Goal: Complete application form: Complete application form

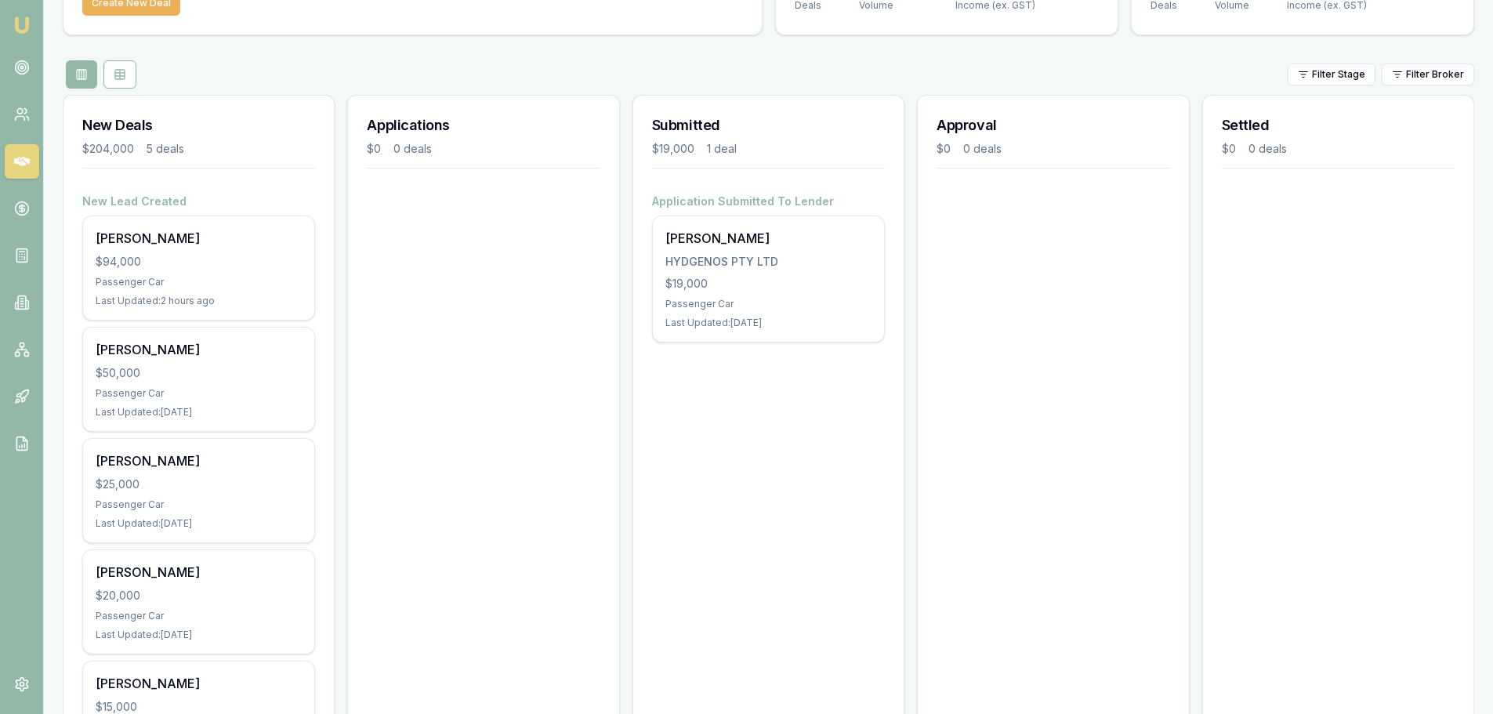
scroll to position [157, 0]
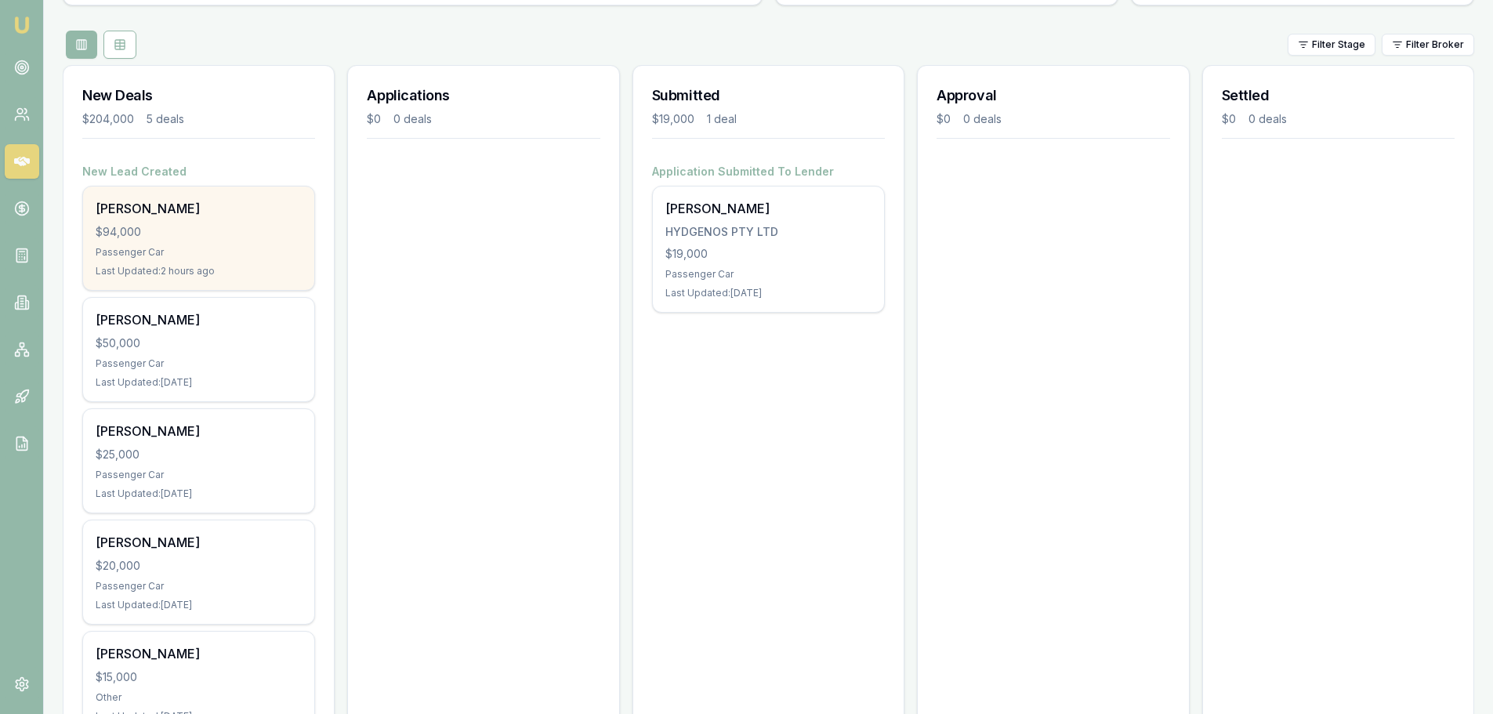
click at [229, 240] on div "[PERSON_NAME] $94,000 Passenger Car Last Updated: 2 hours ago" at bounding box center [198, 238] width 231 height 103
click at [147, 212] on div "[PERSON_NAME]" at bounding box center [199, 208] width 206 height 19
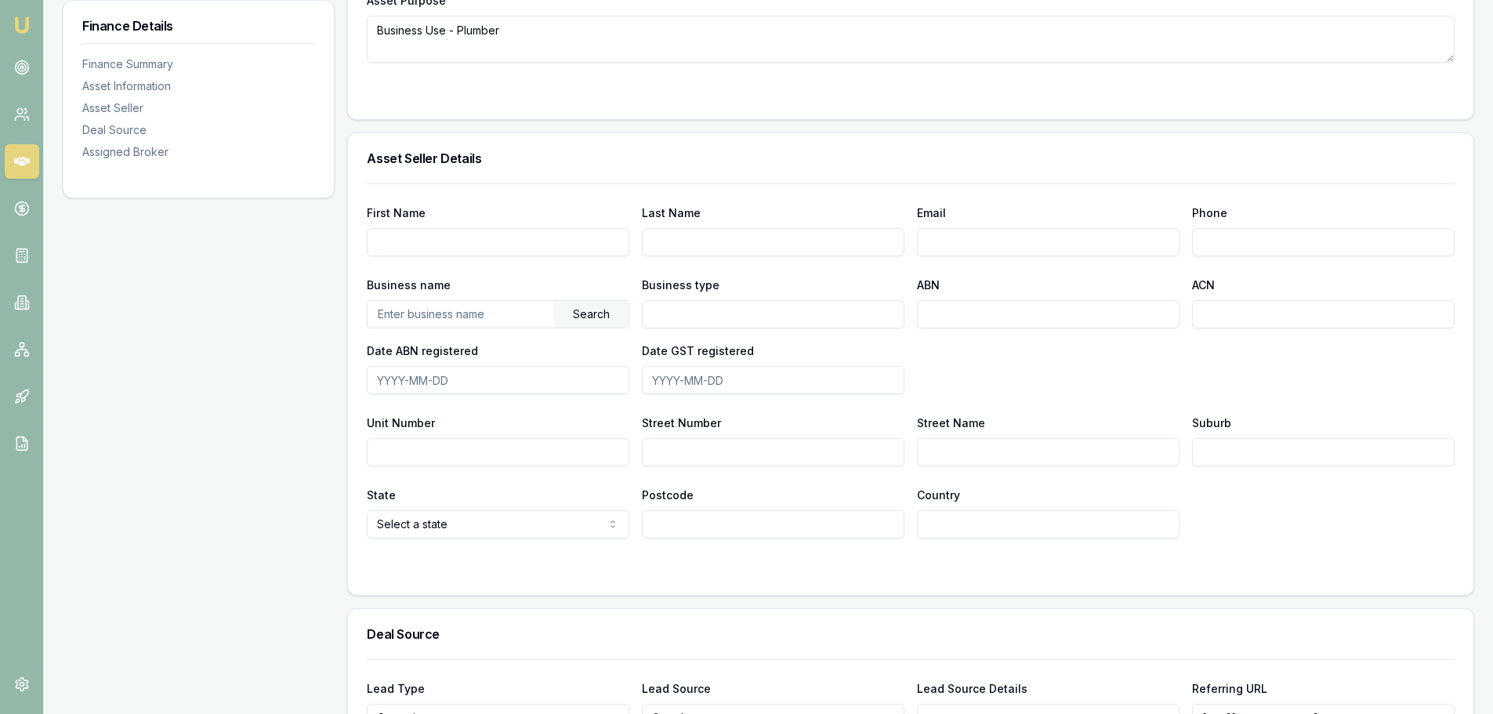
scroll to position [784, 0]
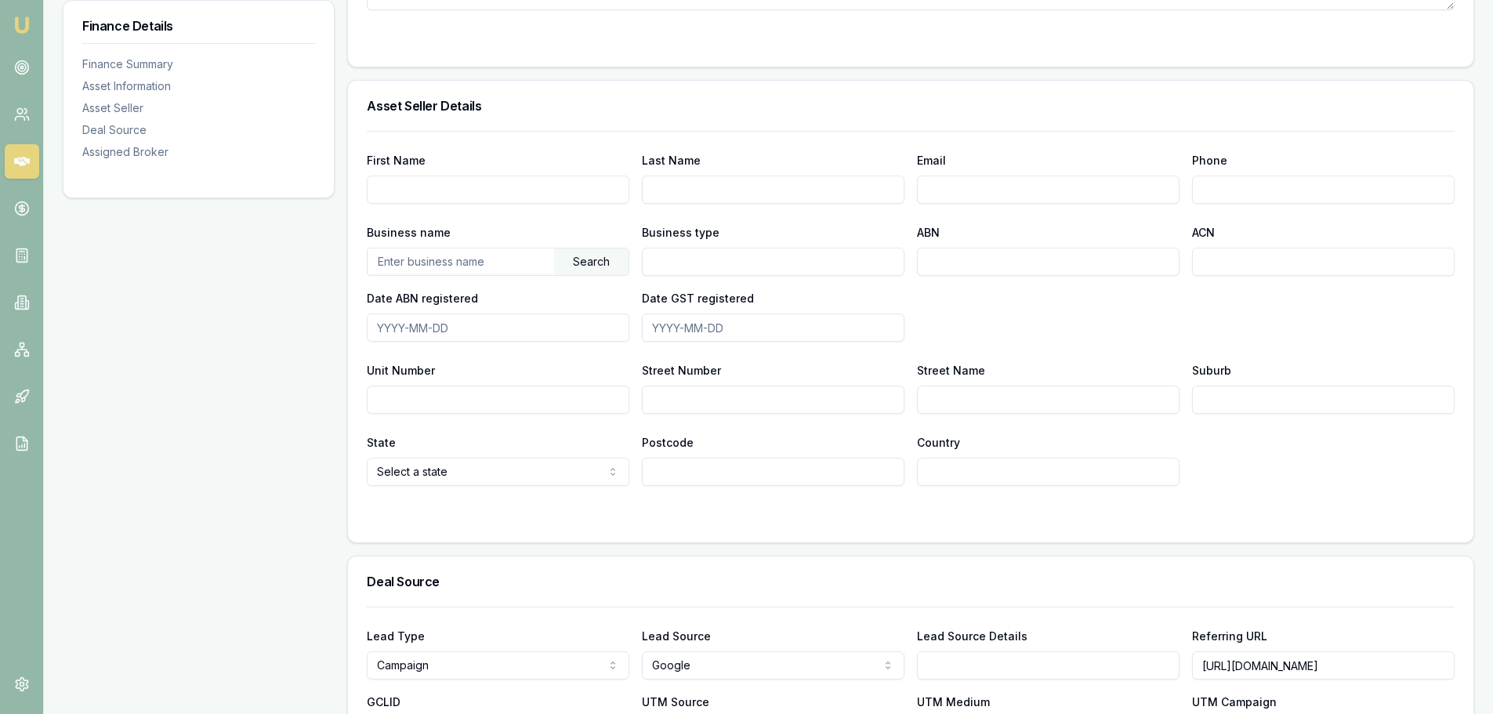
click at [417, 181] on input "First Name" at bounding box center [498, 190] width 263 height 28
click at [521, 190] on input "Bradley" at bounding box center [498, 190] width 263 height 28
type input "BradleyAndrew"
click at [727, 186] on input "Last Name" at bounding box center [773, 190] width 263 height 28
type input "Dale"
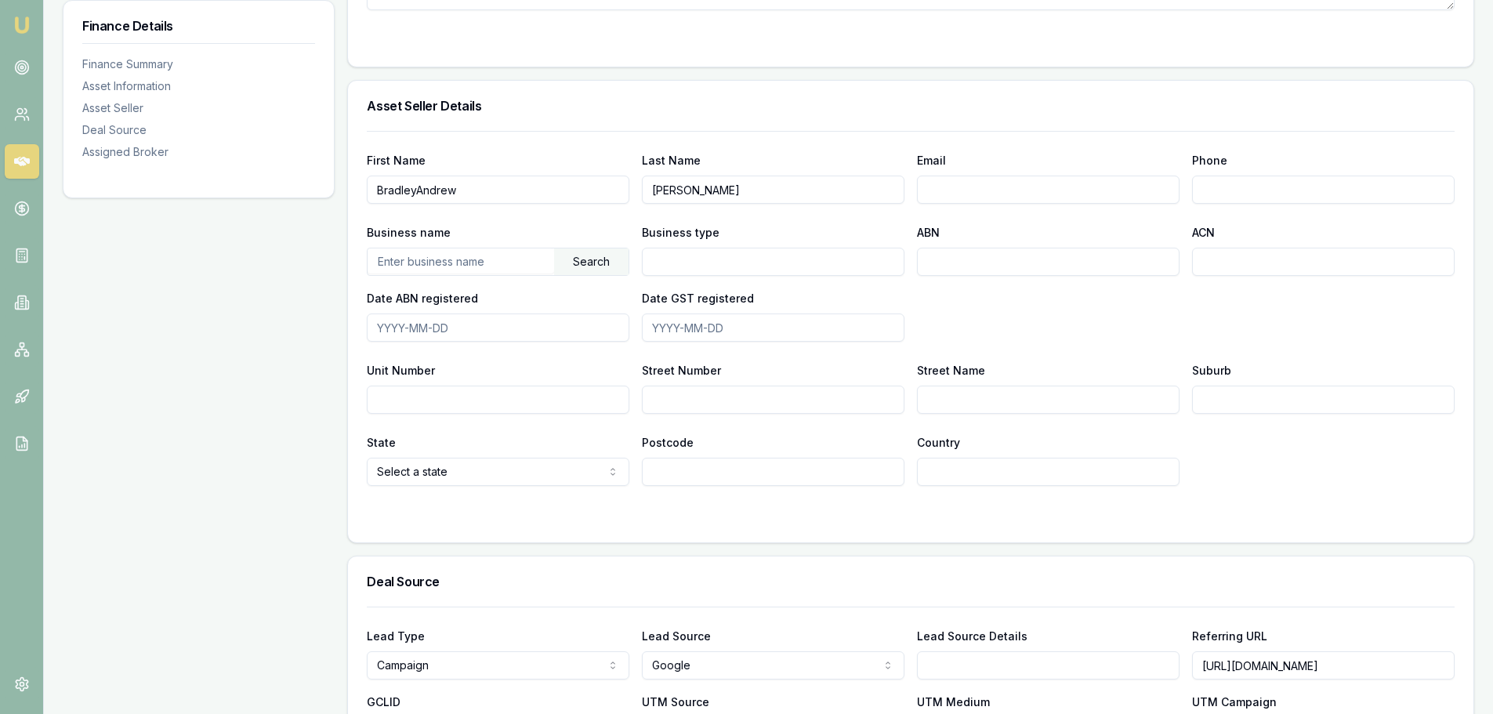
click at [965, 200] on input "Email" at bounding box center [1048, 190] width 263 height 28
type input "bradley.dale79@hotmail.com"
click at [1258, 186] on input "Phone" at bounding box center [1323, 190] width 263 height 28
click at [1217, 187] on input "Phone" at bounding box center [1323, 190] width 263 height 28
type input "6"
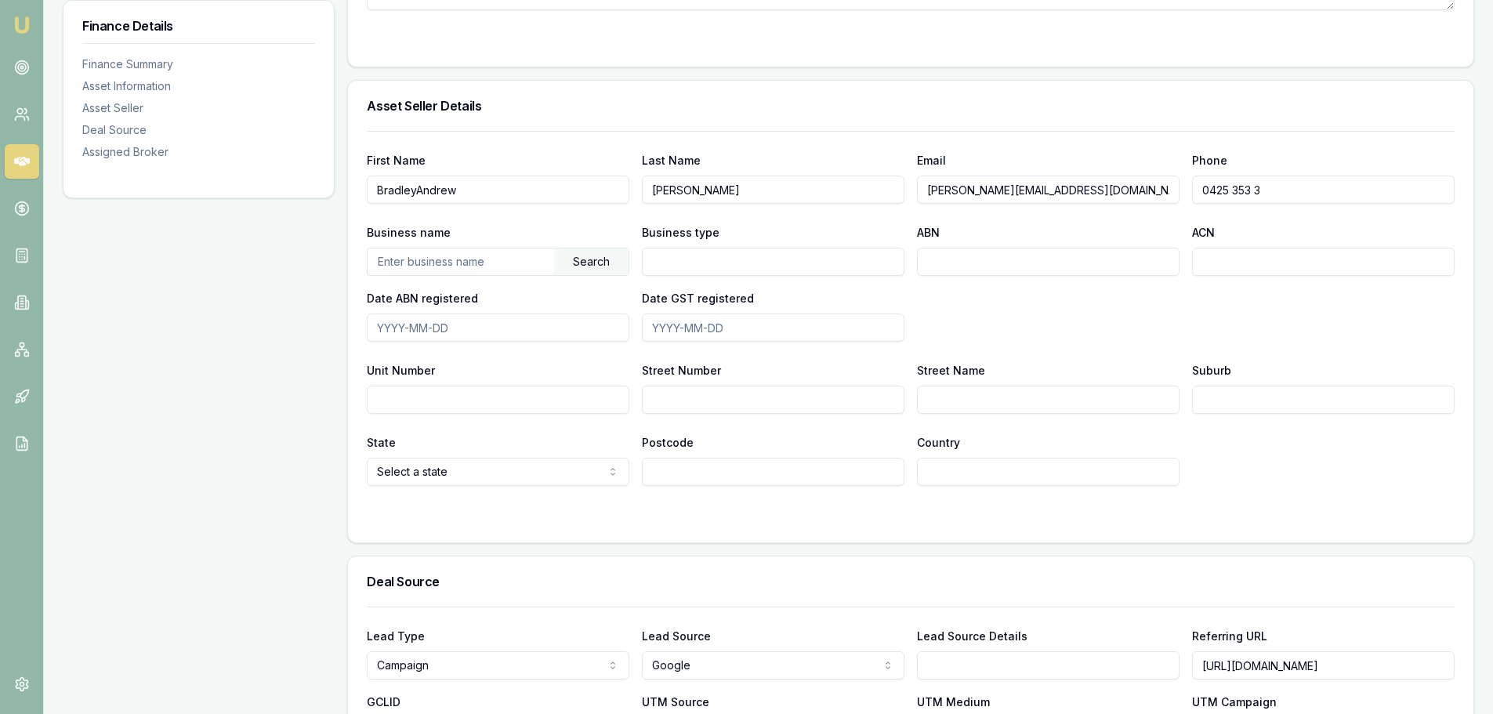
drag, startPoint x: 1296, startPoint y: 194, endPoint x: 824, endPoint y: 159, distance: 473.1
click at [851, 168] on div "First Name BradleyAndrew Last Name Dale Email bradley.dale79@hotmail.com Phone …" at bounding box center [911, 176] width 1088 height 53
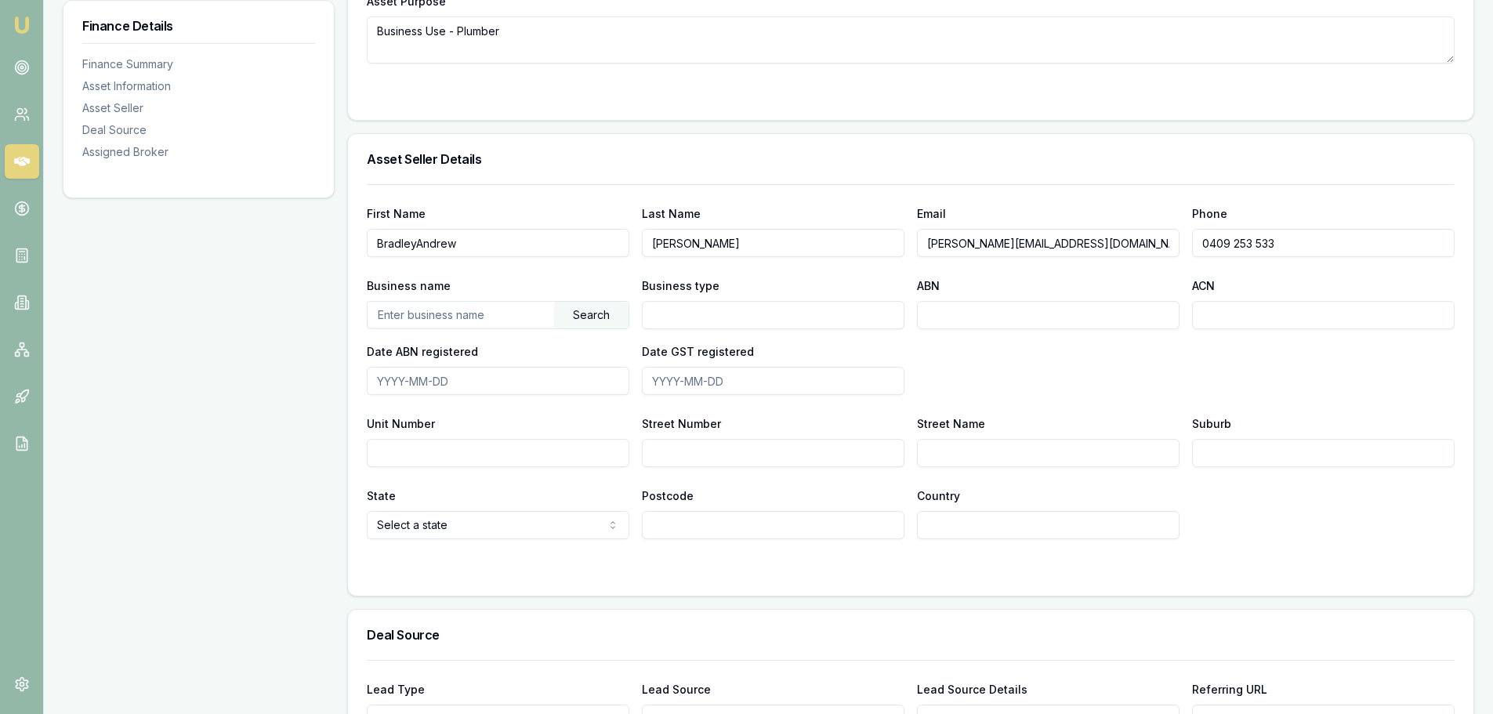
scroll to position [705, 0]
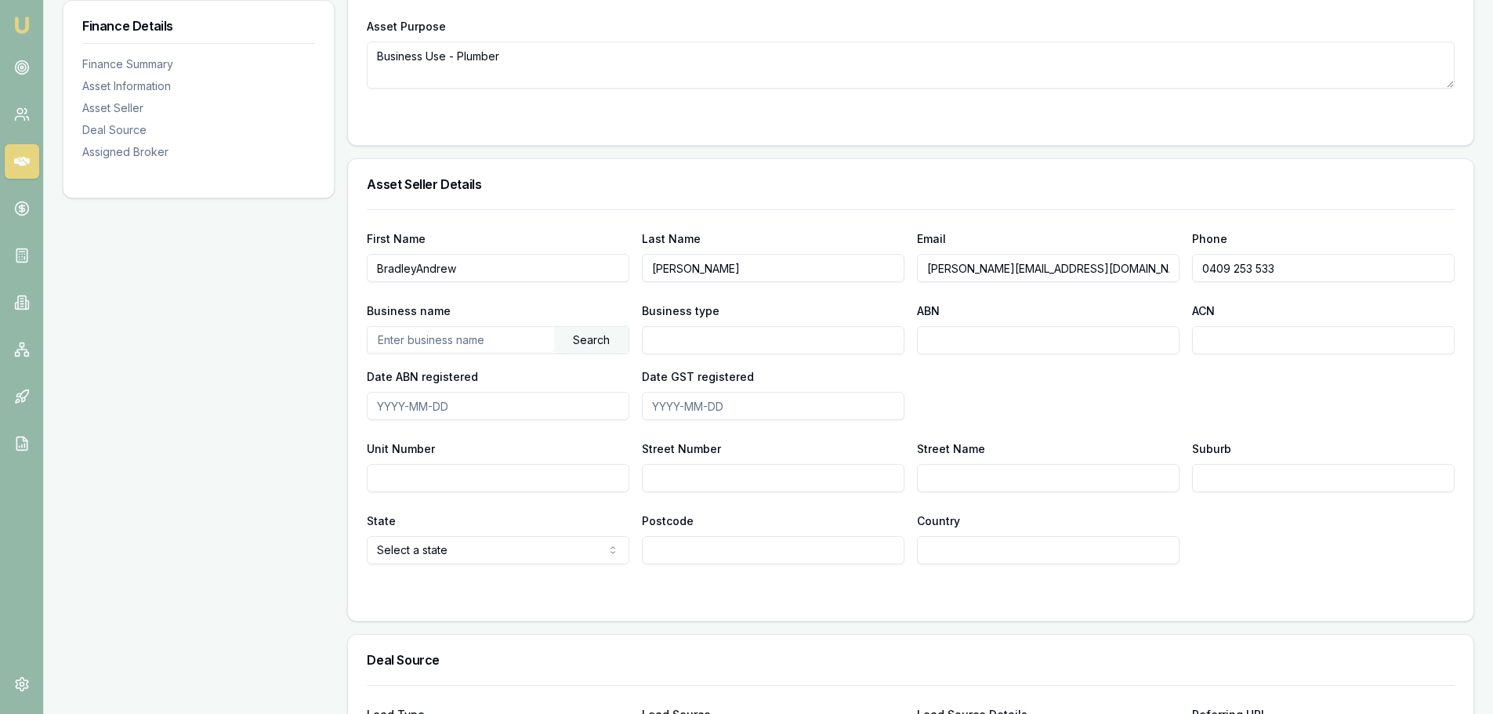
type input "0409 253 533"
drag, startPoint x: 429, startPoint y: 329, endPoint x: 417, endPoint y: 331, distance: 12.0
click at [428, 329] on input "text" at bounding box center [461, 339] width 187 height 25
click at [759, 348] on input "Business type" at bounding box center [773, 340] width 263 height 28
click at [1019, 340] on input "ABN" at bounding box center [1048, 340] width 263 height 28
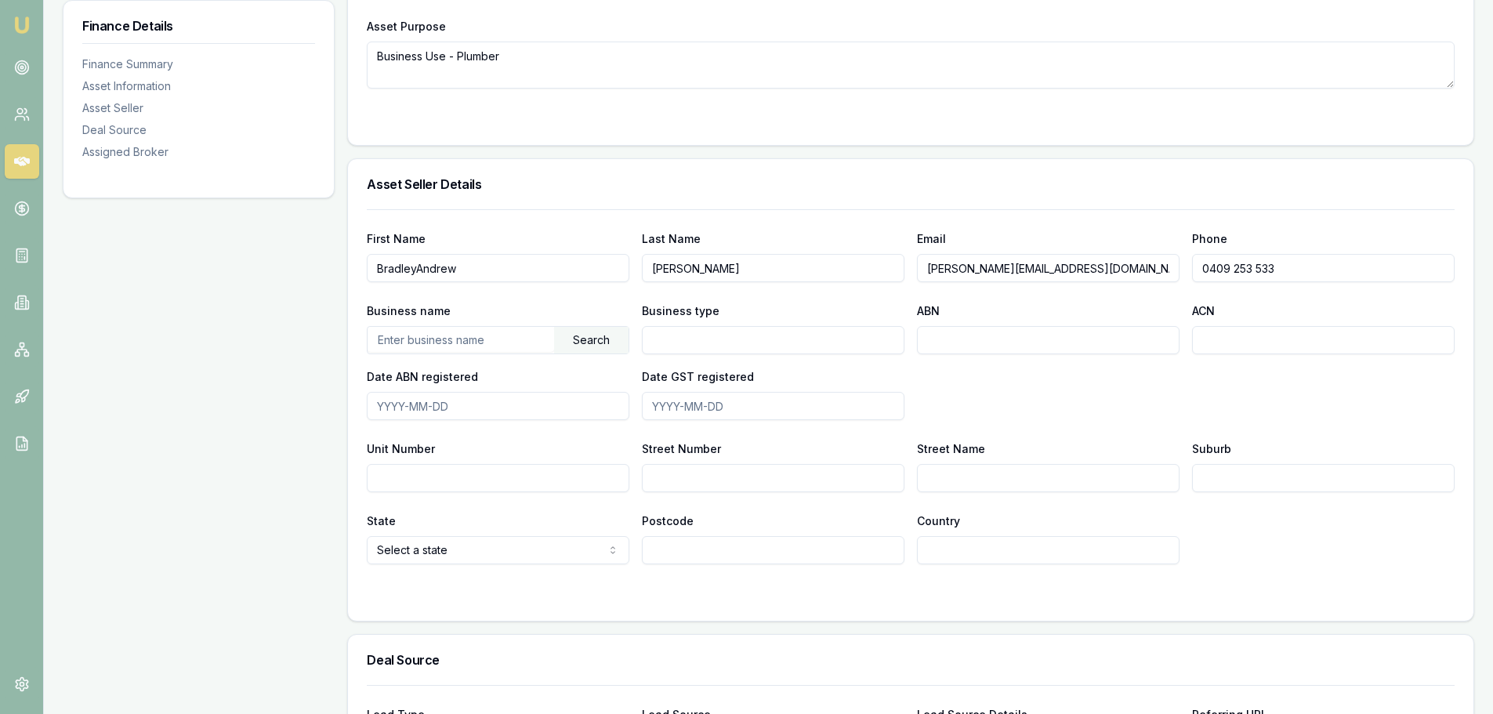
click at [1291, 340] on input "ACN" at bounding box center [1323, 340] width 263 height 28
drag, startPoint x: 429, startPoint y: 400, endPoint x: 552, endPoint y: 411, distance: 123.6
click at [440, 399] on input "Date ABN registered" at bounding box center [498, 406] width 263 height 28
click at [773, 407] on input "Date GST registered" at bounding box center [773, 406] width 263 height 28
click at [528, 463] on div "Unit Number" at bounding box center [498, 465] width 263 height 53
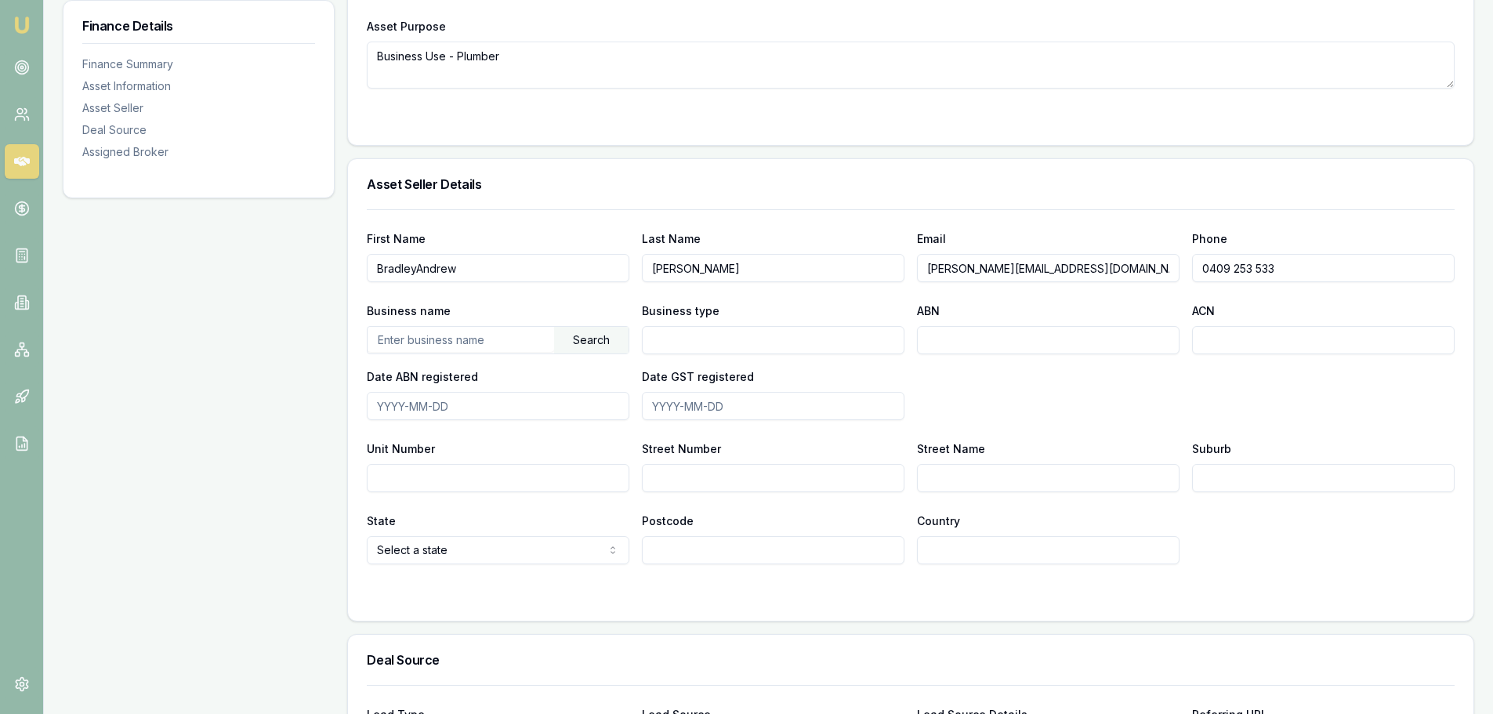
click at [549, 474] on input "Unit Number" at bounding box center [498, 478] width 263 height 28
type input "2"
type input "Chalmers"
click at [1276, 481] on input "Suburb" at bounding box center [1323, 478] width 263 height 28
type input "Crescent"
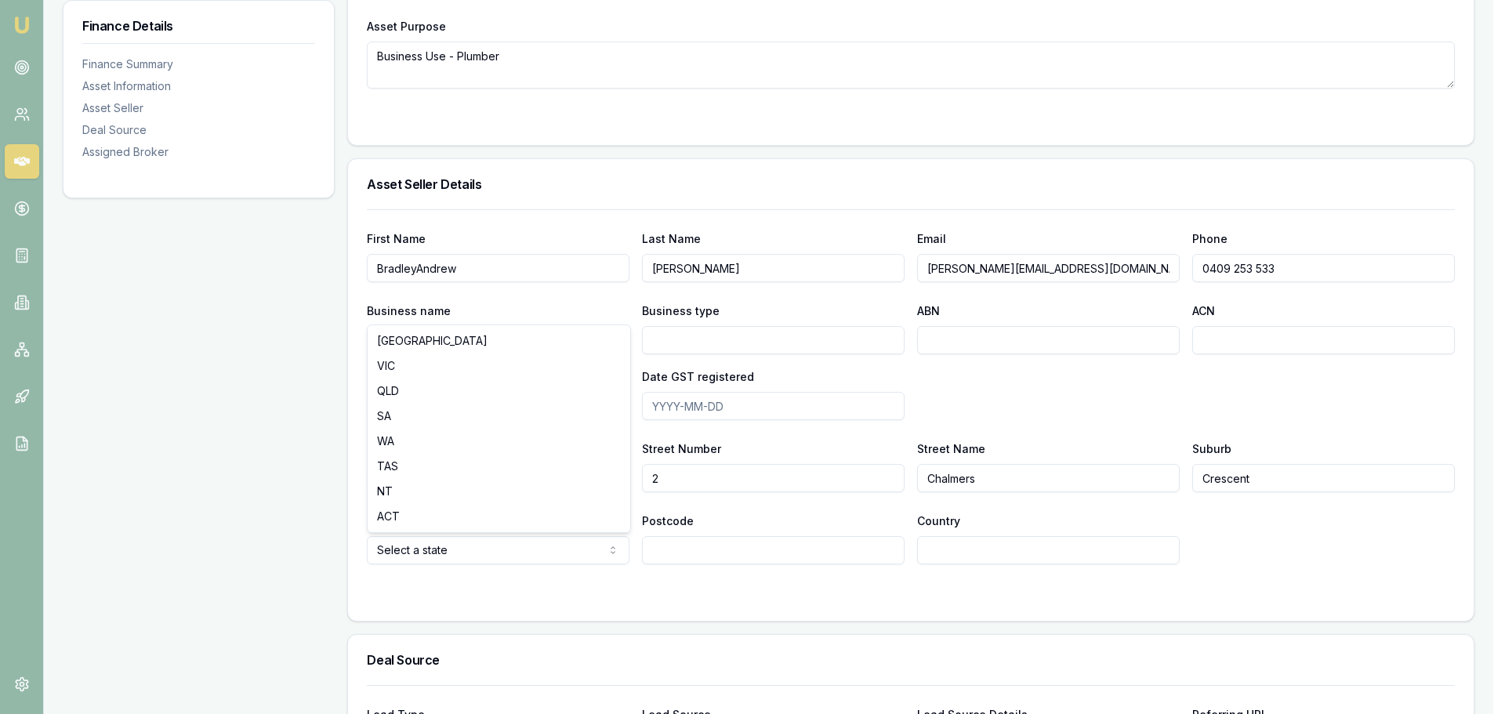
select select "QLD"
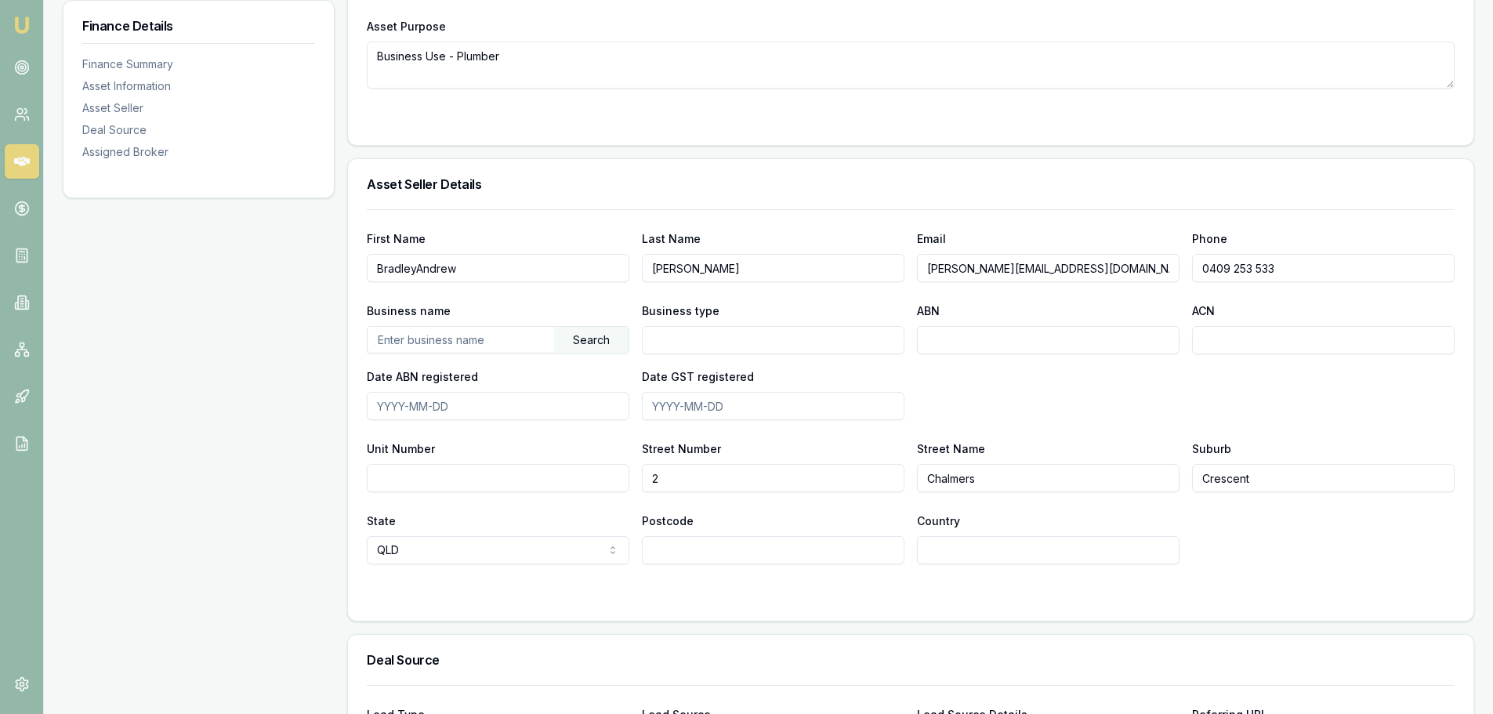
click at [687, 551] on input "Postcode" at bounding box center [773, 550] width 263 height 28
click at [1024, 555] on input "Country" at bounding box center [1048, 550] width 263 height 28
drag, startPoint x: 1081, startPoint y: 474, endPoint x: 833, endPoint y: 486, distance: 248.7
click at [835, 486] on div "Unit Number Street Number 2 Street Name Chalmers Suburb Crescent" at bounding box center [911, 465] width 1088 height 53
click at [1088, 476] on input "Chalmers" at bounding box center [1048, 478] width 263 height 28
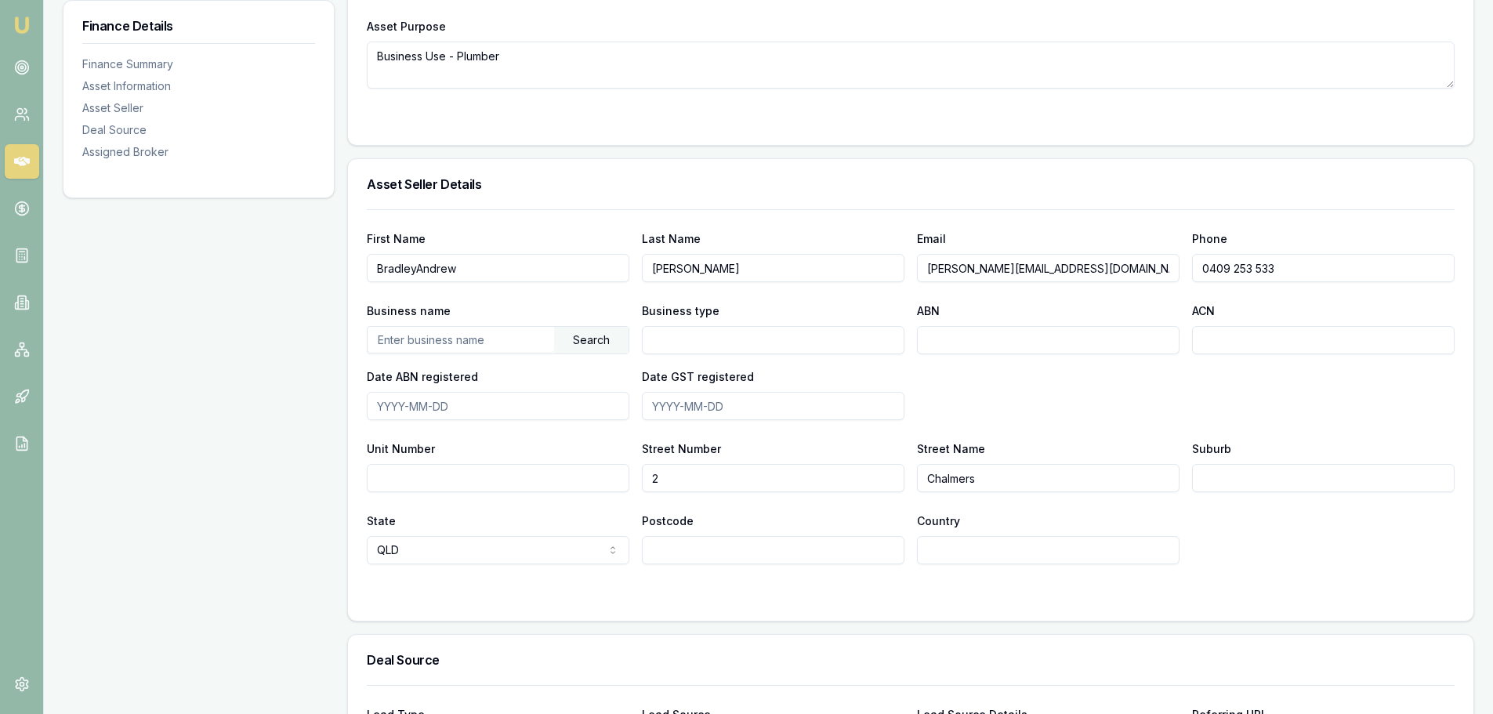
paste input "Crescent"
type input "Chalmers Crescent"
click at [1274, 476] on input "Suburb" at bounding box center [1323, 478] width 263 height 28
type input "Emerald"
click at [770, 536] on input "Postcode" at bounding box center [773, 550] width 263 height 28
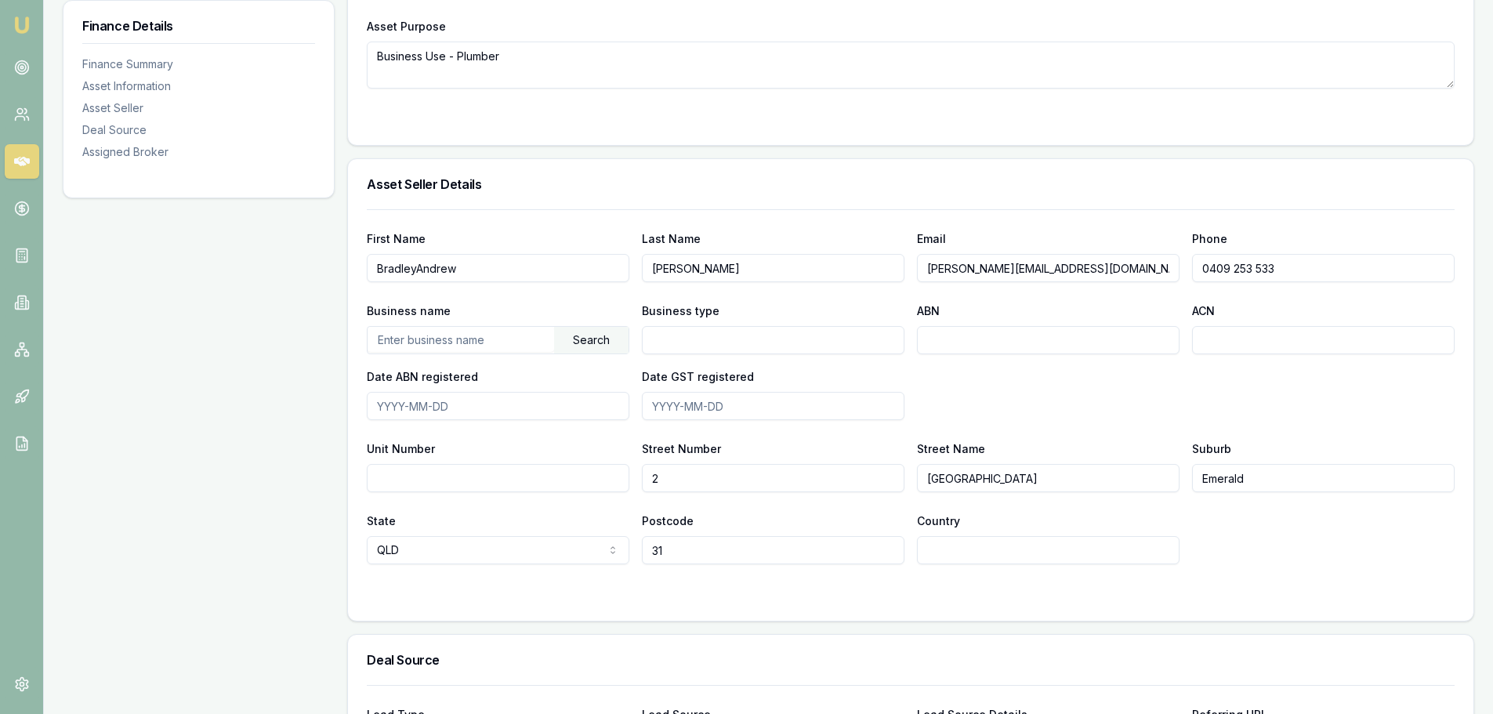
type input "3"
type input "4720"
click at [956, 557] on input "Country" at bounding box center [1048, 550] width 263 height 28
type input "AUS"
click at [488, 475] on input "Unit Number" at bounding box center [498, 478] width 263 height 28
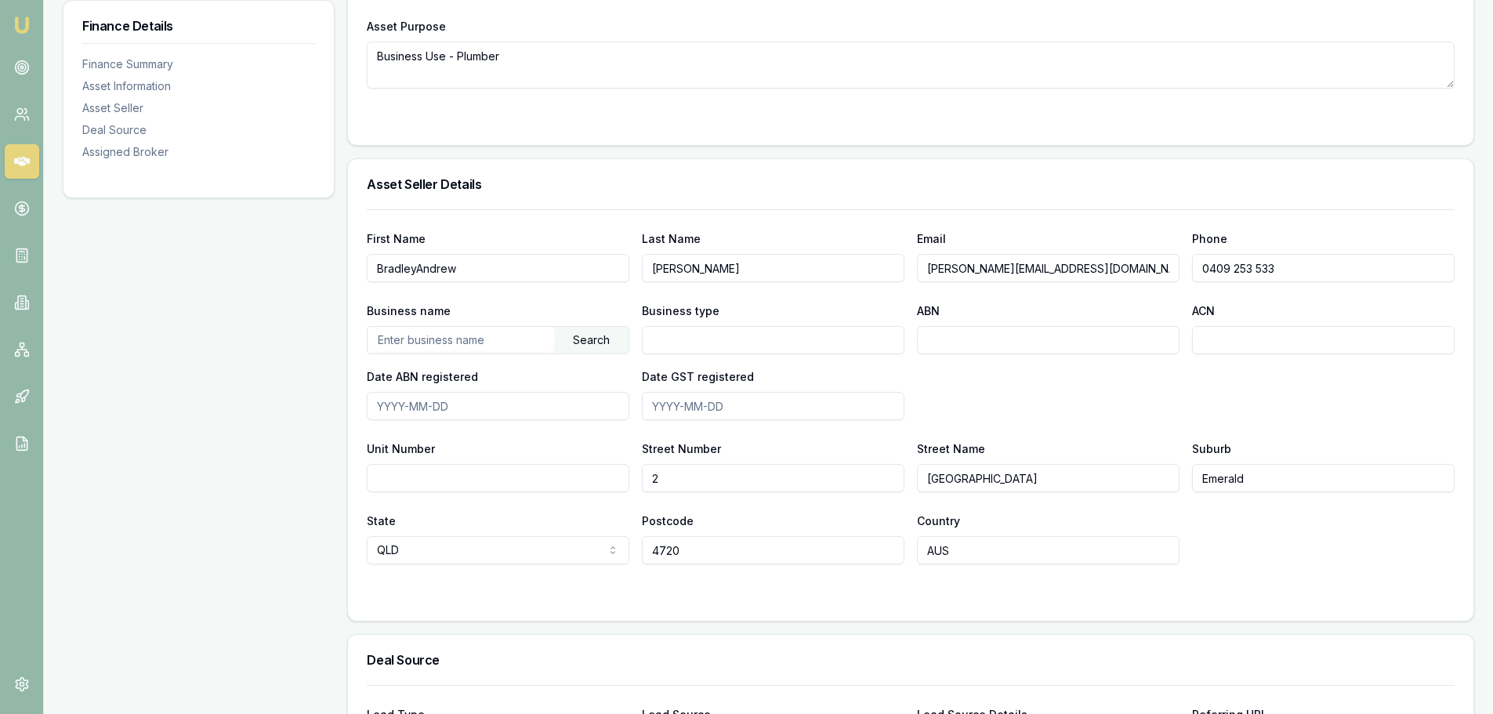
click at [1250, 682] on div "Deal Source" at bounding box center [910, 660] width 1125 height 50
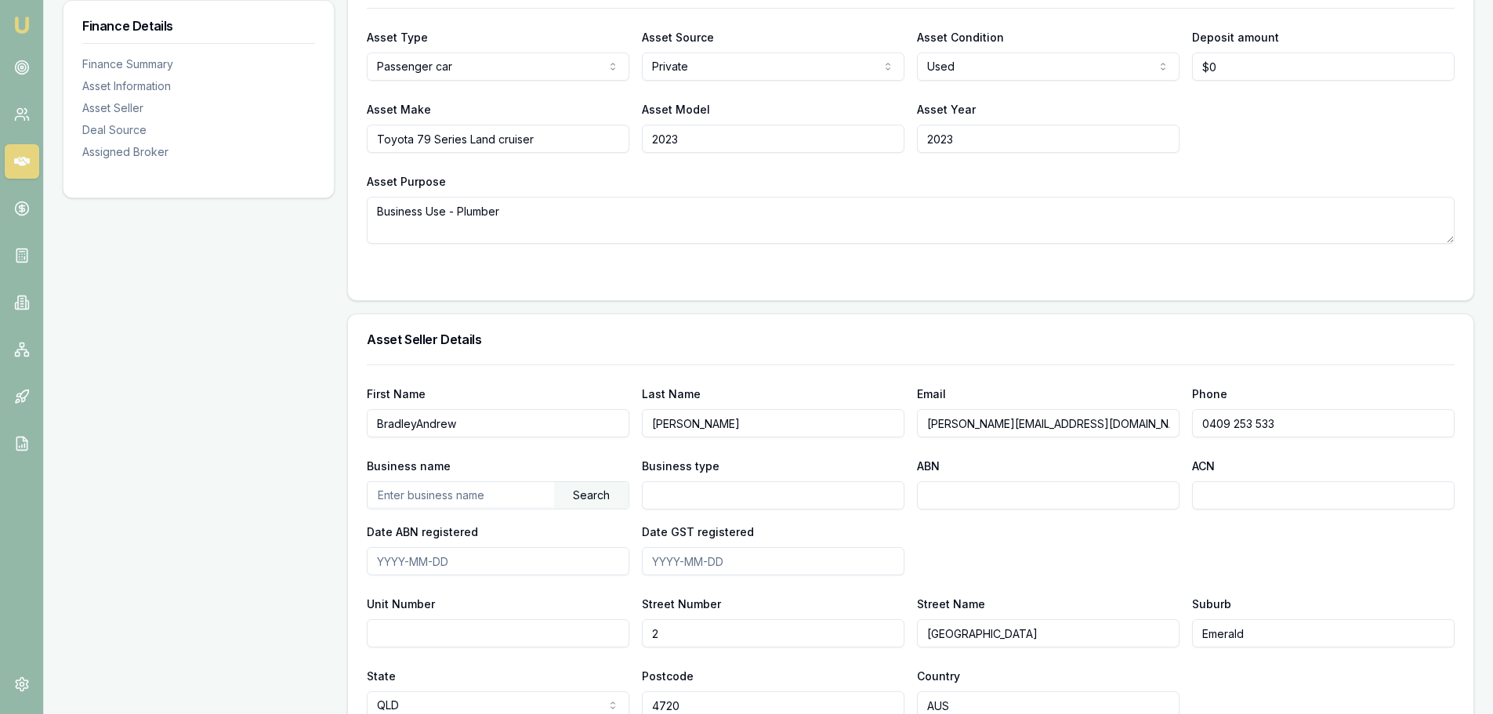
scroll to position [549, 0]
